Goal: Find contact information: Find contact information

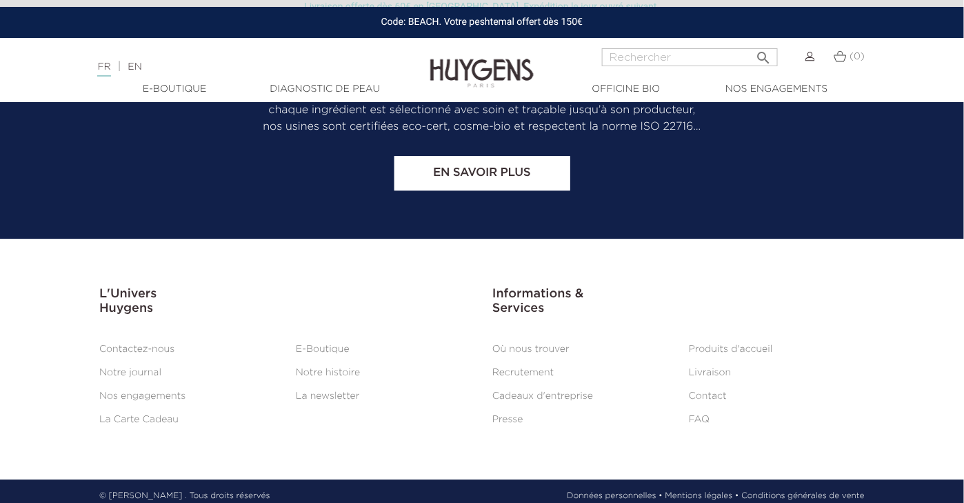
scroll to position [5753, 0]
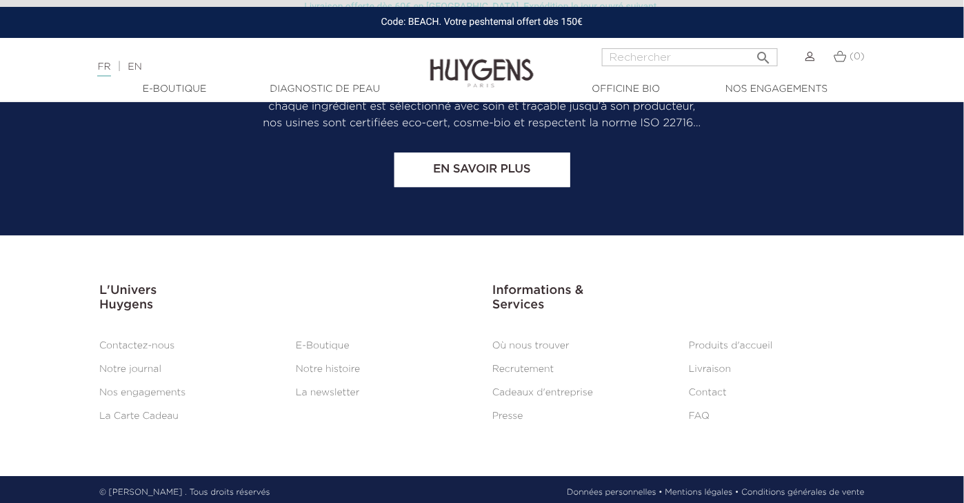
click at [710, 388] on link "Contact" at bounding box center [708, 393] width 38 height 10
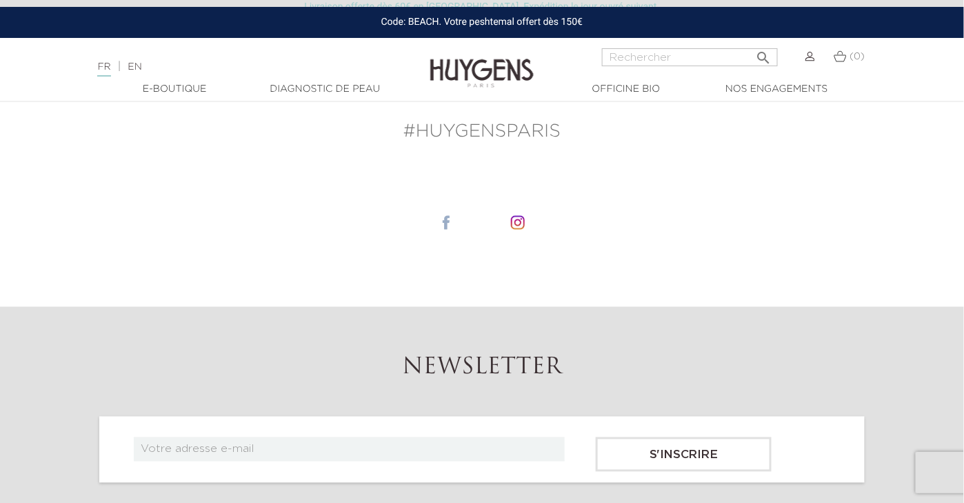
scroll to position [552, 0]
click at [444, 223] on img at bounding box center [446, 221] width 14 height 14
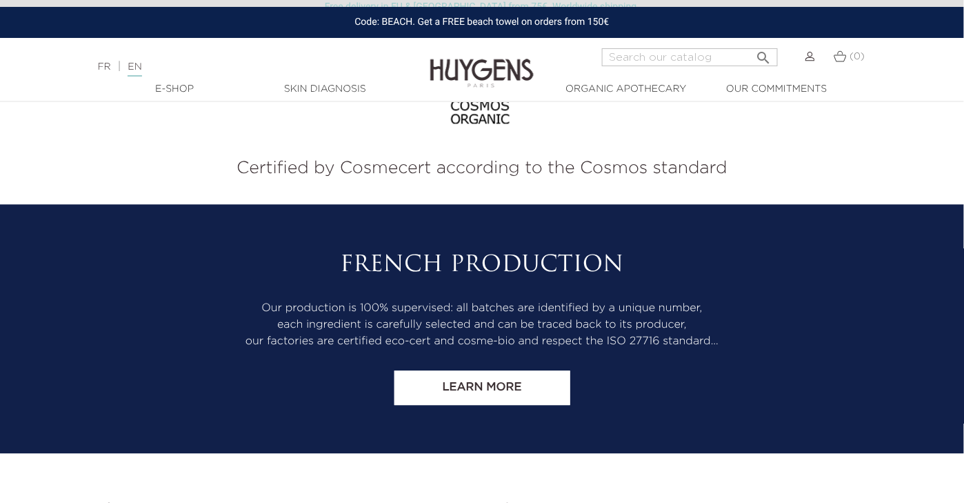
scroll to position [5775, 0]
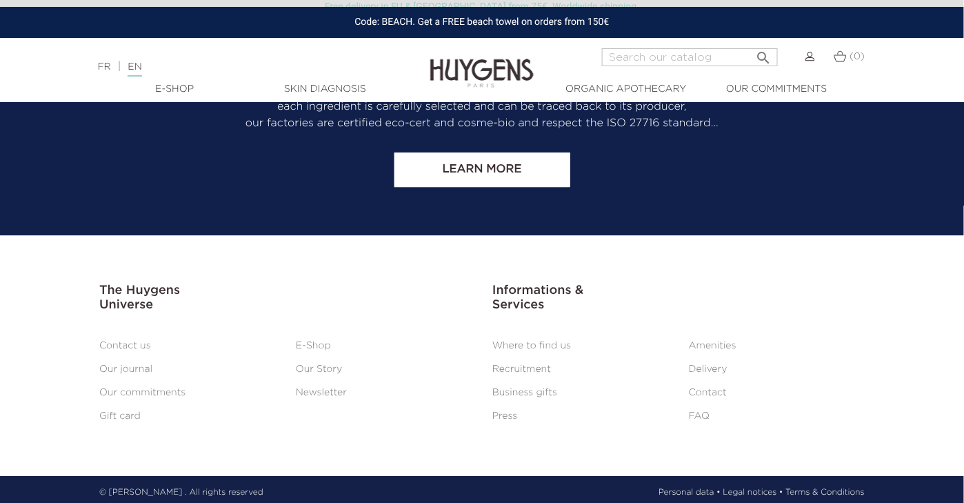
click at [705, 388] on link "Contact" at bounding box center [708, 393] width 38 height 10
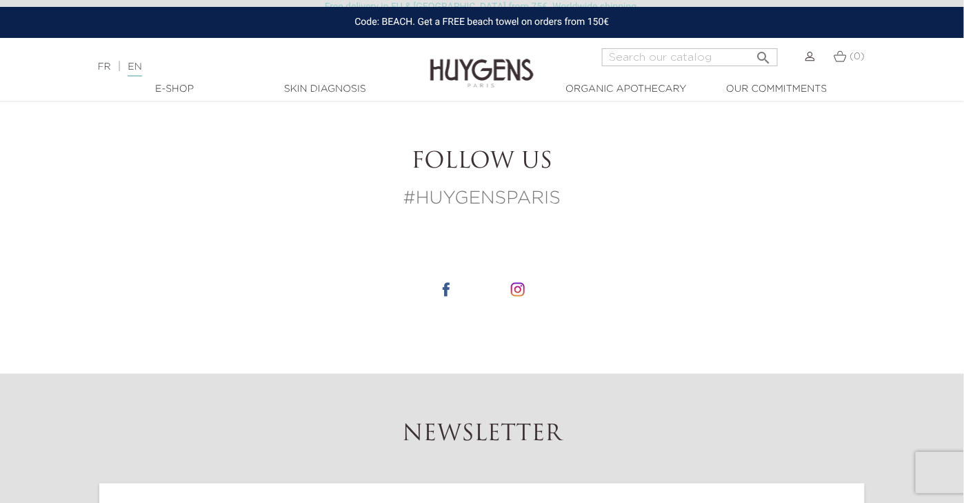
scroll to position [483, 0]
click at [447, 293] on img at bounding box center [446, 290] width 14 height 14
